Goal: Information Seeking & Learning: Learn about a topic

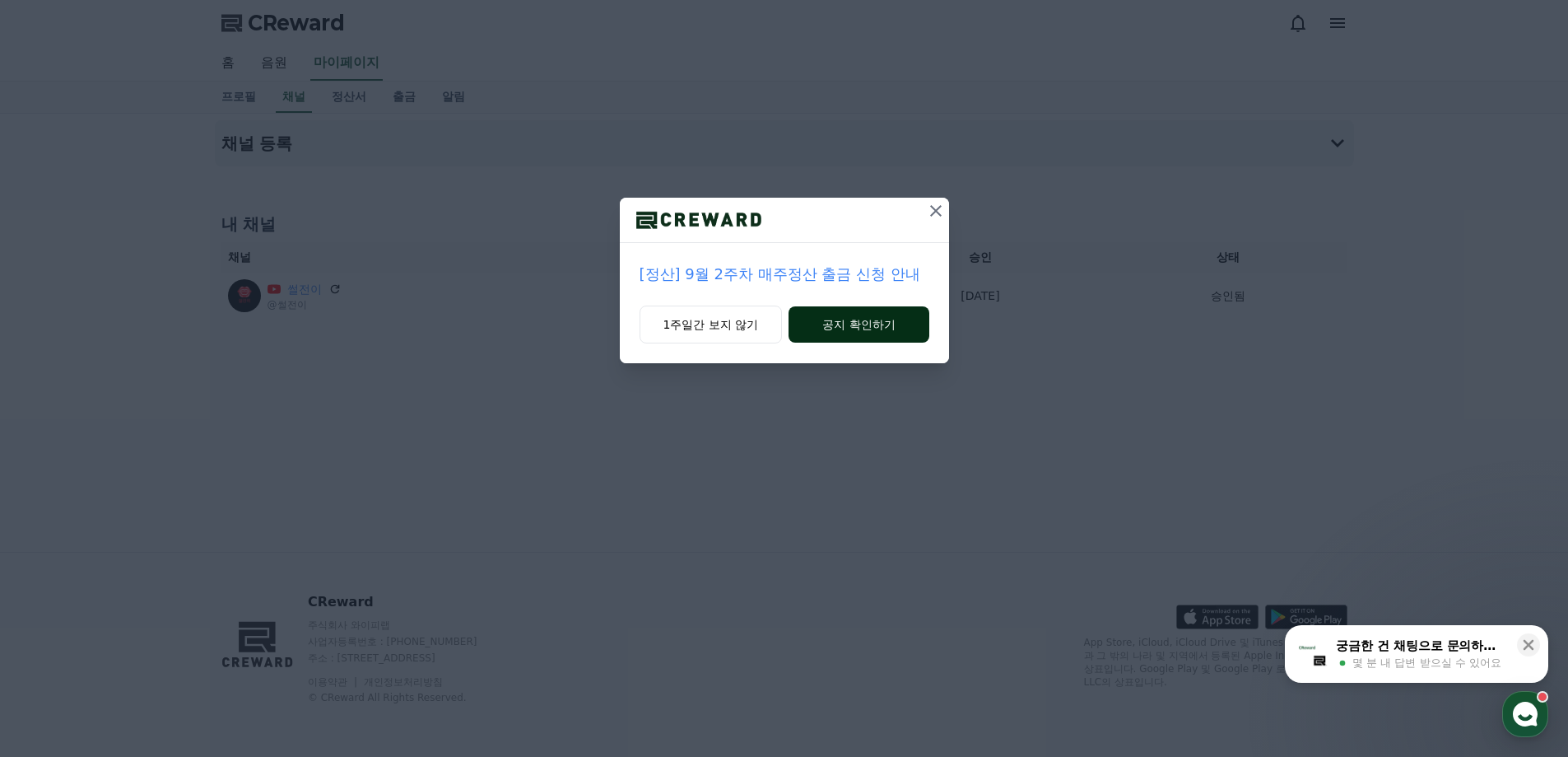
click at [833, 334] on button "공지 확인하기" at bounding box center [858, 324] width 140 height 36
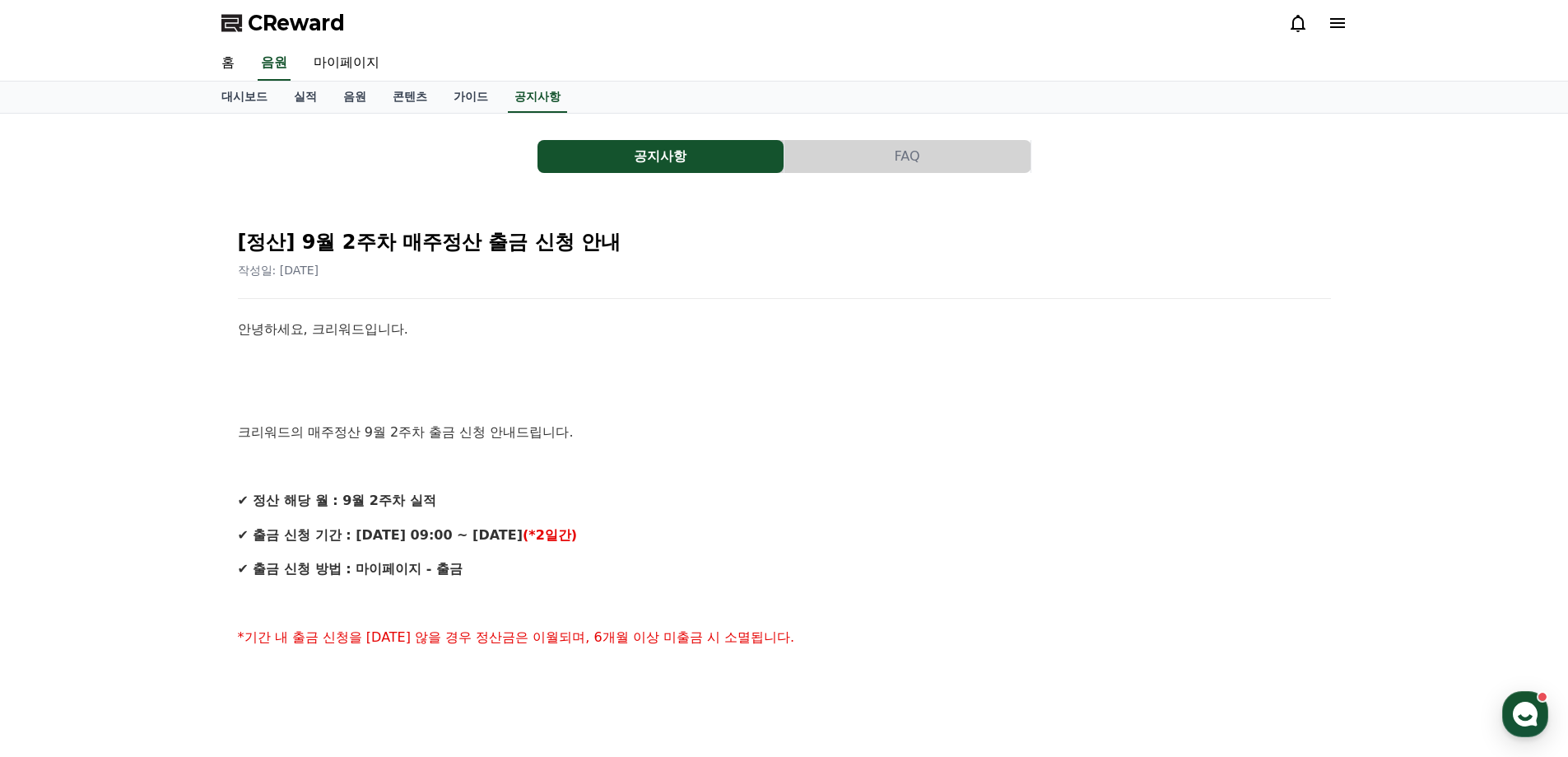
click at [644, 171] on button "공지사항" at bounding box center [661, 156] width 246 height 33
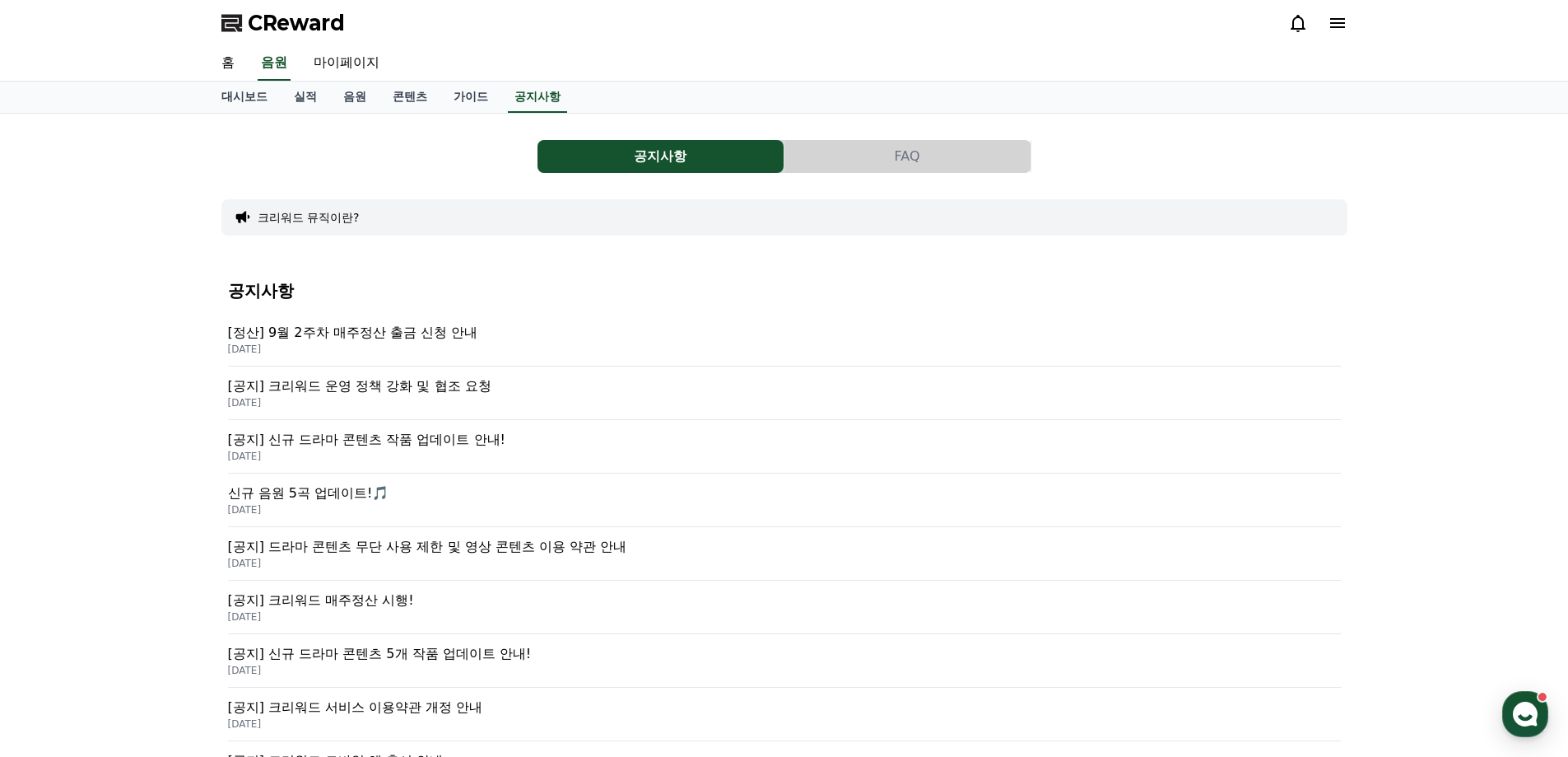
click at [412, 337] on p "[정산] 9월 2주차 매주정산 출금 신청 안내" at bounding box center [785, 332] width 1113 height 19
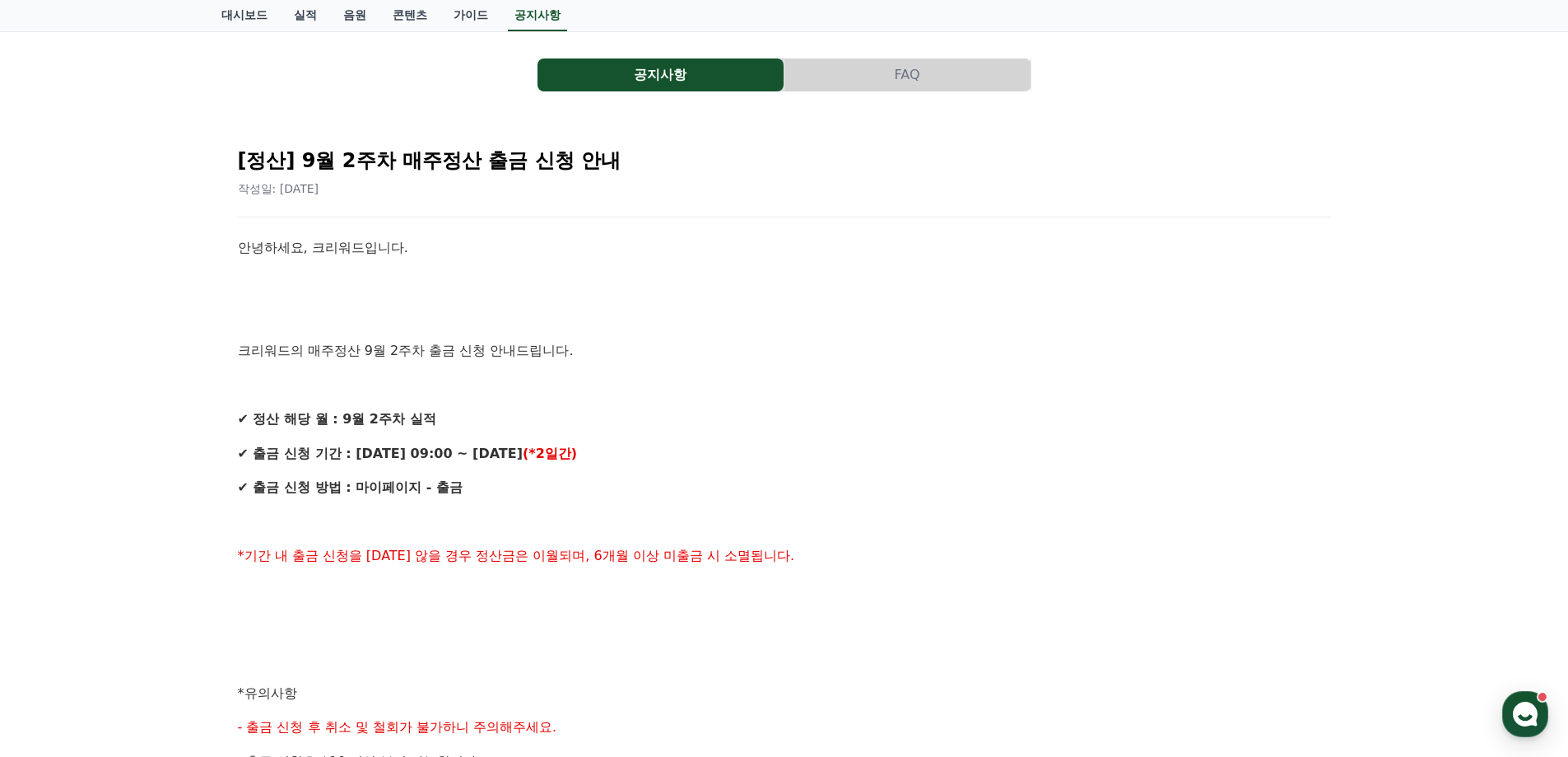
scroll to position [82, 0]
